Goal: Task Accomplishment & Management: Manage account settings

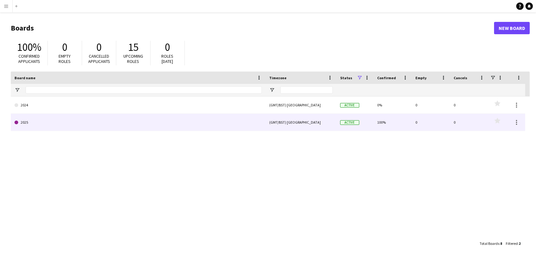
click at [33, 124] on link "2025" at bounding box center [137, 122] width 247 height 17
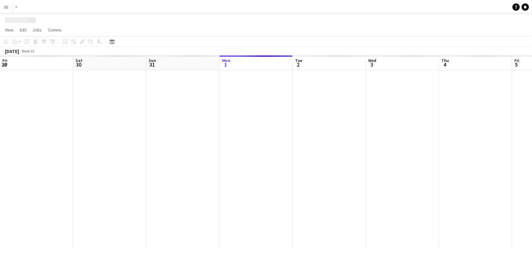
scroll to position [0, 147]
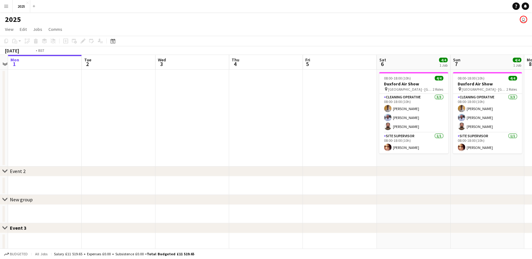
drag, startPoint x: 250, startPoint y: 142, endPoint x: 167, endPoint y: 140, distance: 83.0
click at [167, 140] on app-calendar-viewport "Fri 29 Sat 30 Sun 31 Mon 1 Tue 2 Wed 3 Thu 4 Fri 5 Sat 6 4/4 1 Job Sun 7 4/4 1 …" at bounding box center [266, 220] width 532 height 330
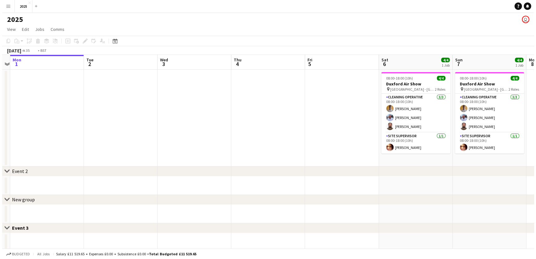
scroll to position [0, 230]
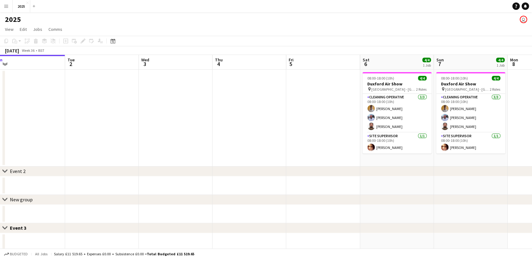
click at [3, 6] on button "Menu" at bounding box center [6, 6] width 12 height 12
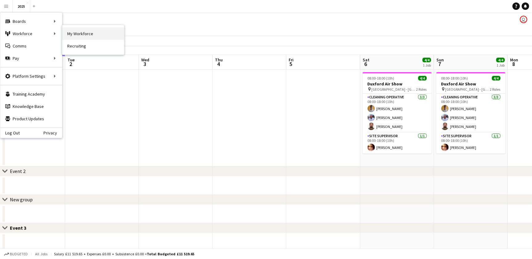
click at [83, 35] on link "My Workforce" at bounding box center [93, 33] width 62 height 12
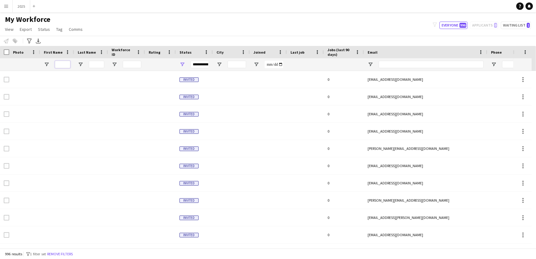
click at [66, 64] on input "First Name Filter Input" at bounding box center [62, 64] width 15 height 7
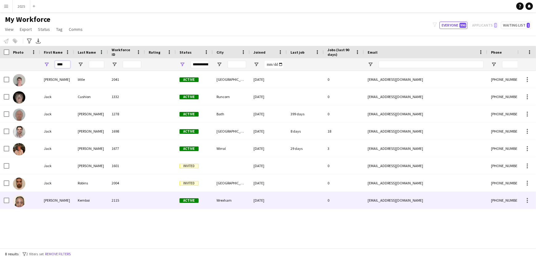
type input "****"
click at [74, 203] on div "[PERSON_NAME]" at bounding box center [57, 200] width 34 height 17
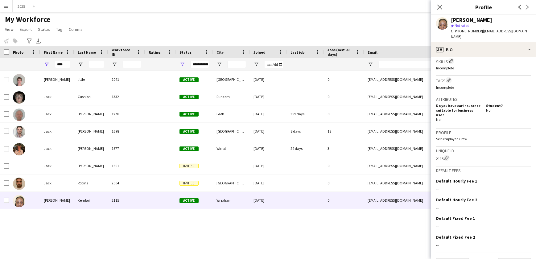
scroll to position [213, 0]
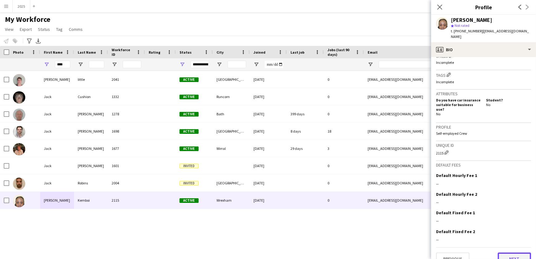
click at [502, 253] on button "Next" at bounding box center [514, 259] width 33 height 12
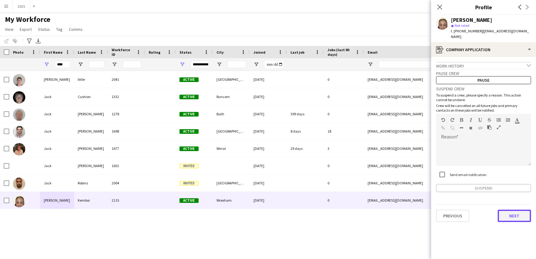
click at [513, 211] on button "Next" at bounding box center [514, 216] width 33 height 12
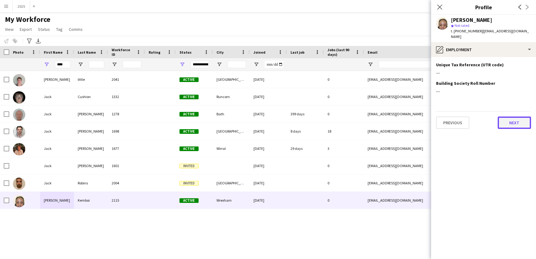
click at [508, 117] on button "Next" at bounding box center [514, 123] width 33 height 12
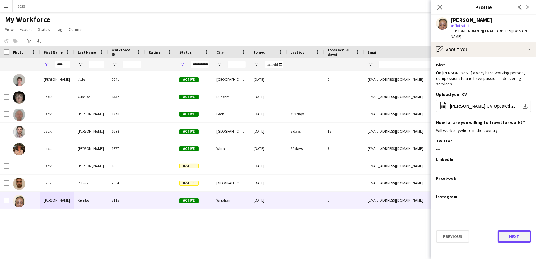
click at [513, 231] on button "Next" at bounding box center [514, 236] width 33 height 12
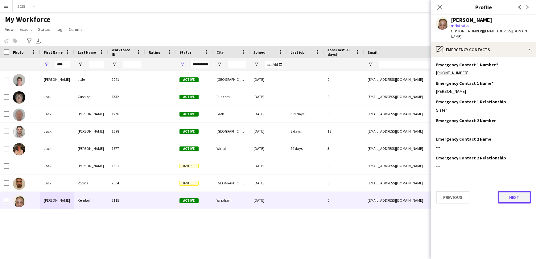
click at [512, 197] on button "Next" at bounding box center [514, 197] width 33 height 12
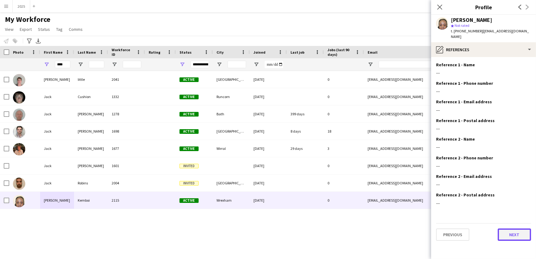
click at [510, 232] on button "Next" at bounding box center [514, 235] width 33 height 12
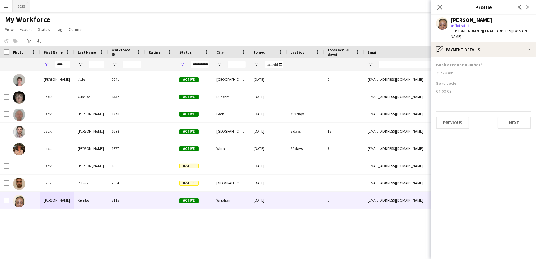
click at [21, 6] on button "2025 Close" at bounding box center [22, 6] width 18 height 12
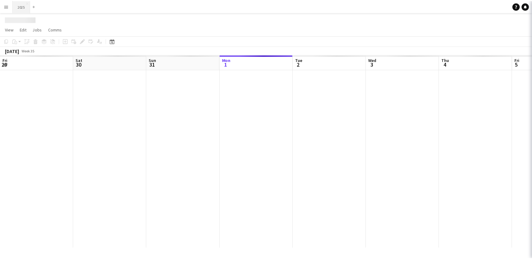
scroll to position [0, 147]
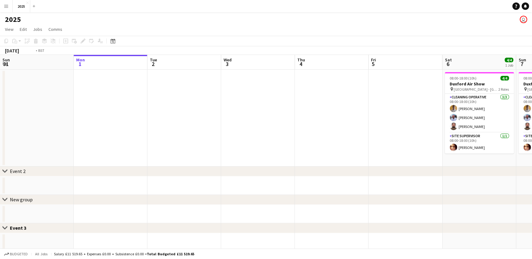
drag, startPoint x: 369, startPoint y: 135, endPoint x: 92, endPoint y: 146, distance: 277.1
click at [92, 146] on app-calendar-viewport "Fri 29 Sat 30 Sun 31 Mon 1 Tue 2 Wed 3 Thu 4 Fri 5 Sat 6 4/4 1 Job Sun 7 4/4 1 …" at bounding box center [266, 220] width 532 height 330
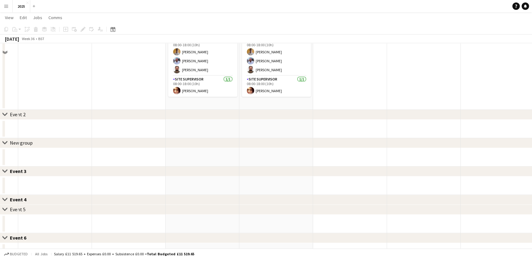
scroll to position [0, 0]
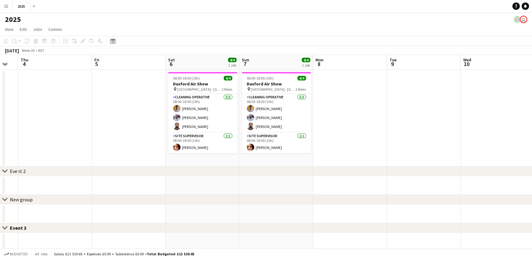
click at [113, 39] on icon at bounding box center [112, 41] width 5 height 5
click at [149, 62] on span "Previous month" at bounding box center [150, 62] width 12 height 12
click at [146, 88] on span "1" at bounding box center [146, 86] width 7 height 9
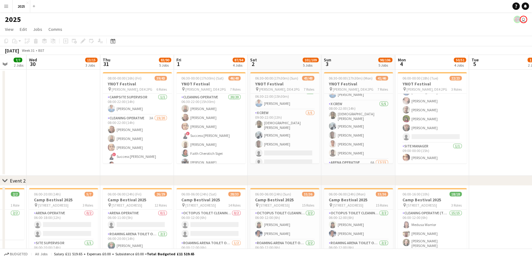
scroll to position [0, 232]
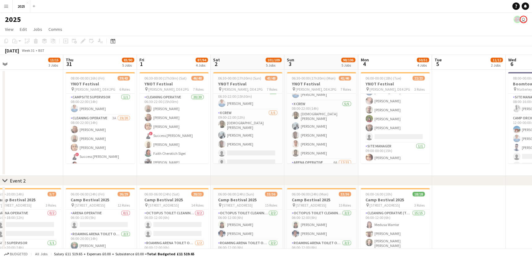
drag, startPoint x: 291, startPoint y: 171, endPoint x: 271, endPoint y: 172, distance: 19.8
drag, startPoint x: 488, startPoint y: 170, endPoint x: 345, endPoint y: 170, distance: 143.4
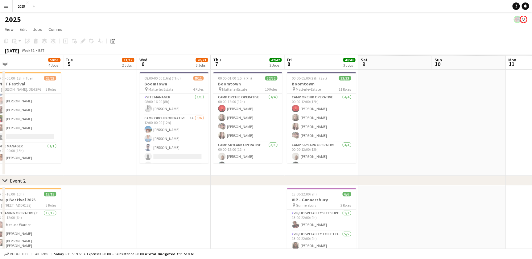
scroll to position [0, 167]
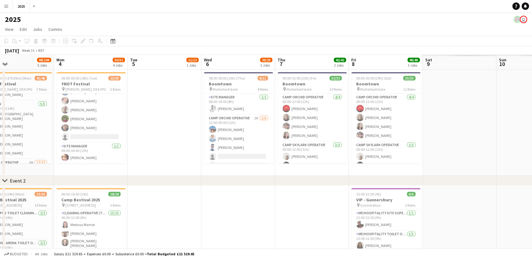
drag, startPoint x: 348, startPoint y: 170, endPoint x: 244, endPoint y: 171, distance: 104.6
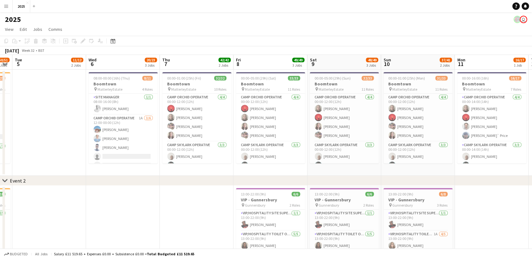
scroll to position [0, 157]
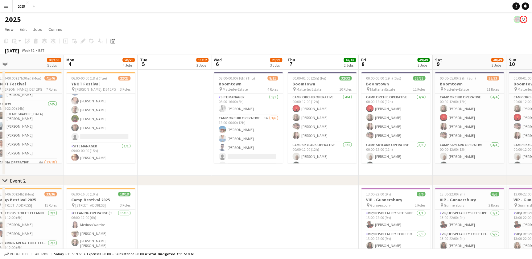
drag, startPoint x: 246, startPoint y: 171, endPoint x: 224, endPoint y: 171, distance: 22.2
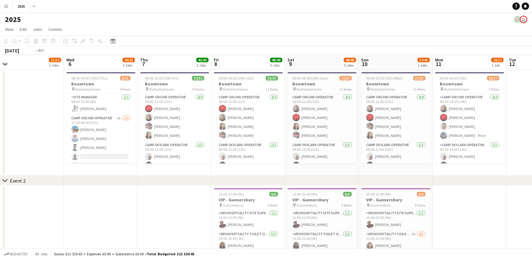
drag, startPoint x: 47, startPoint y: 169, endPoint x: 169, endPoint y: 161, distance: 122.1
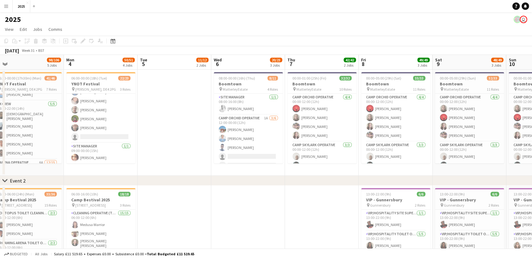
drag, startPoint x: 169, startPoint y: 161, endPoint x: 169, endPoint y: 167, distance: 5.9
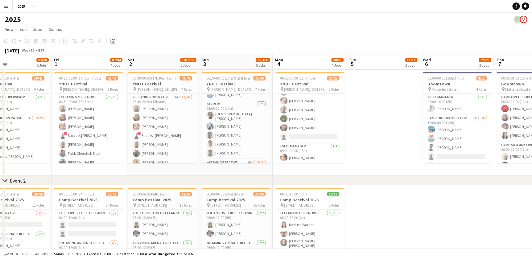
drag, startPoint x: 130, startPoint y: 172, endPoint x: 134, endPoint y: 171, distance: 5.2
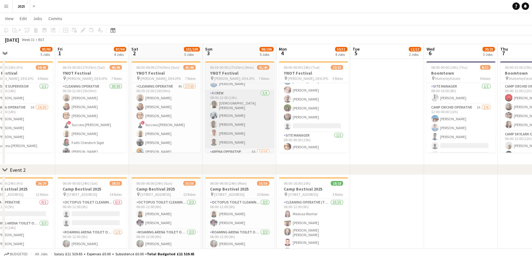
scroll to position [0, 0]
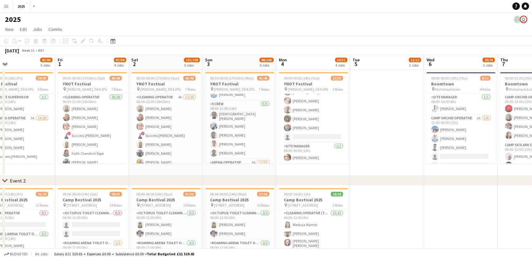
drag, startPoint x: 232, startPoint y: 123, endPoint x: 418, endPoint y: 141, distance: 187.5
click at [232, 123] on app-card-role "X Crew [DATE] 08:00-22:00 (14h) [PERSON_NAME] Anyisia [PERSON_NAME] [PERSON_NAM…" at bounding box center [239, 130] width 69 height 59
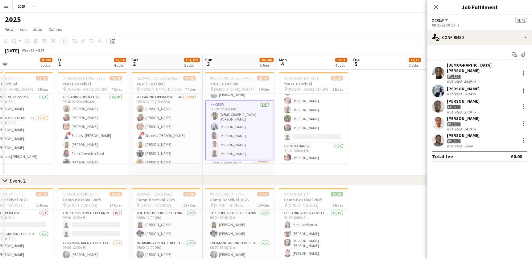
click at [457, 86] on div "[PERSON_NAME]" at bounding box center [463, 89] width 33 height 6
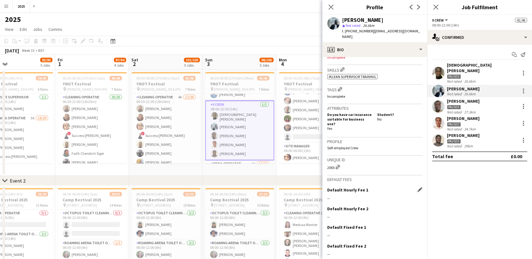
scroll to position [228, 0]
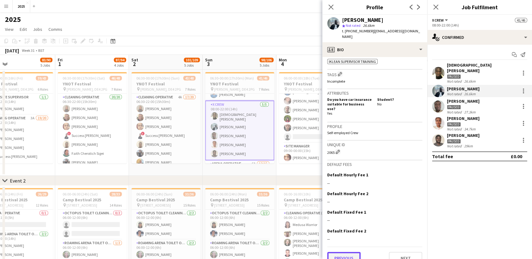
click at [351, 252] on button "Previous" at bounding box center [343, 258] width 33 height 12
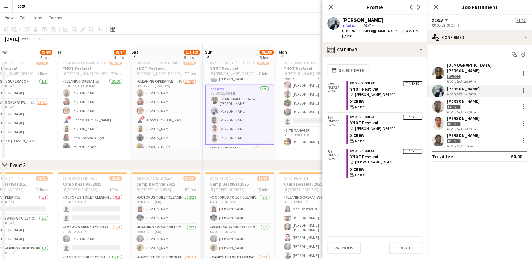
scroll to position [28, 0]
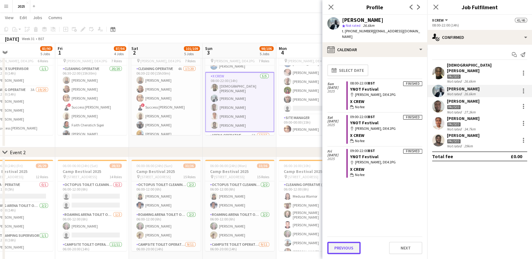
click at [348, 248] on button "Previous" at bounding box center [343, 248] width 33 height 12
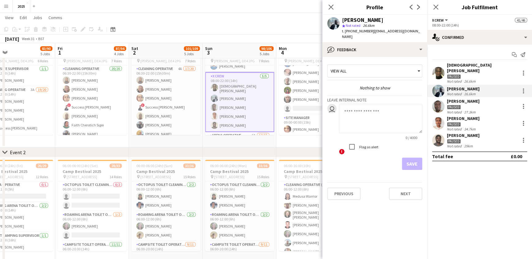
click at [399, 182] on div "Previous Next" at bounding box center [374, 191] width 95 height 18
click at [402, 187] on button "Next" at bounding box center [405, 193] width 33 height 12
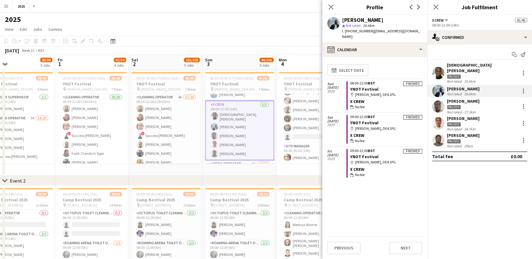
scroll to position [168, 0]
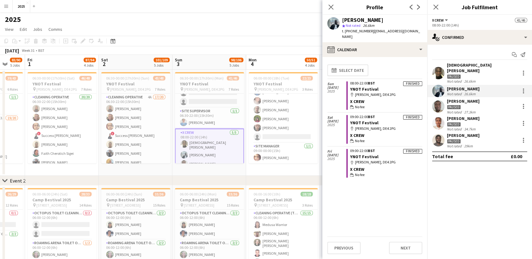
drag, startPoint x: 271, startPoint y: 171, endPoint x: 227, endPoint y: 171, distance: 43.8
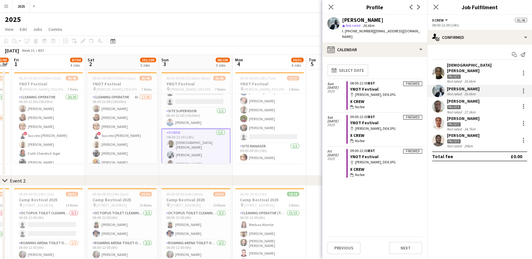
scroll to position [140, 0]
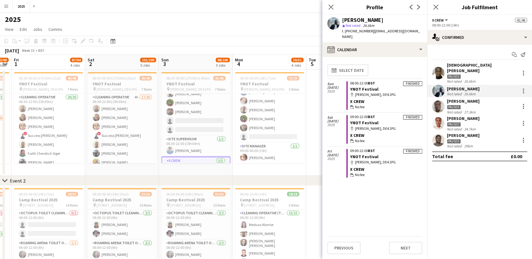
click at [455, 86] on div "[PERSON_NAME]" at bounding box center [463, 89] width 33 height 6
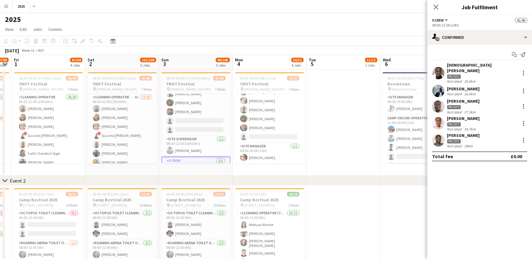
click at [455, 86] on div "[PERSON_NAME]" at bounding box center [463, 89] width 33 height 6
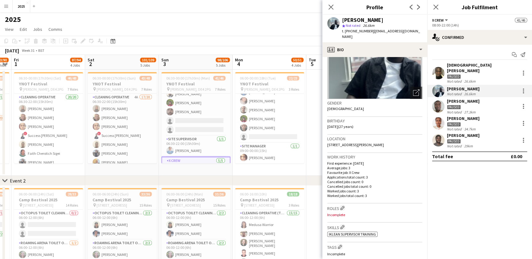
scroll to position [56, 0]
drag, startPoint x: 329, startPoint y: 8, endPoint x: 432, endPoint y: 8, distance: 103.0
click at [329, 8] on icon "Close pop-in" at bounding box center [330, 7] width 5 height 5
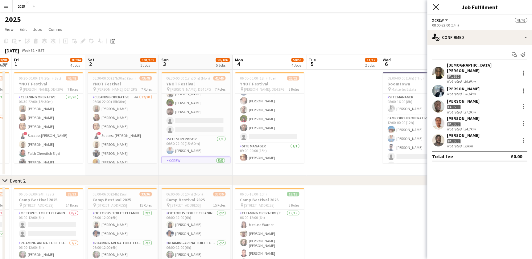
click at [435, 7] on icon "Close pop-in" at bounding box center [436, 7] width 6 height 6
